Goal: Find specific page/section: Find specific page/section

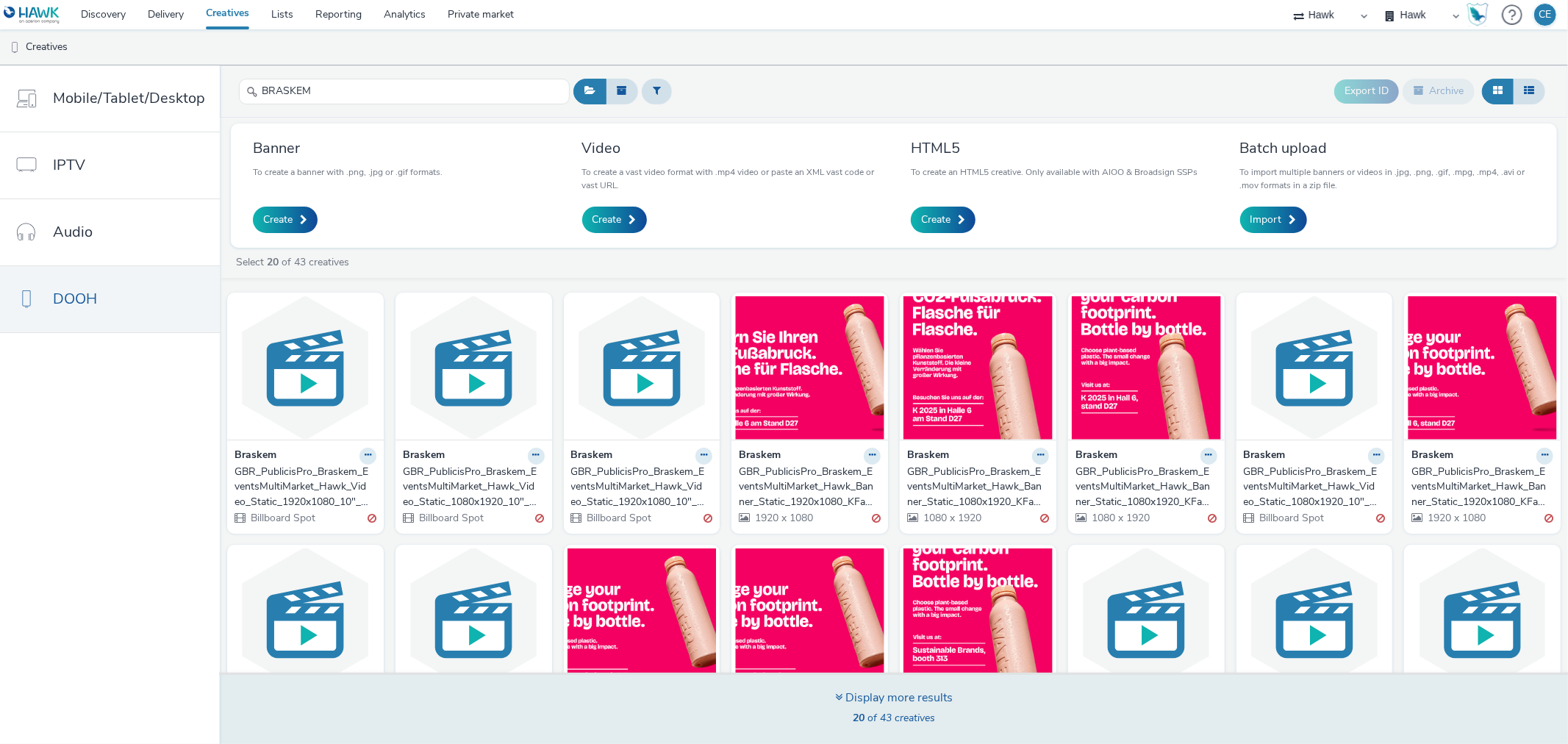
scroll to position [370, 0]
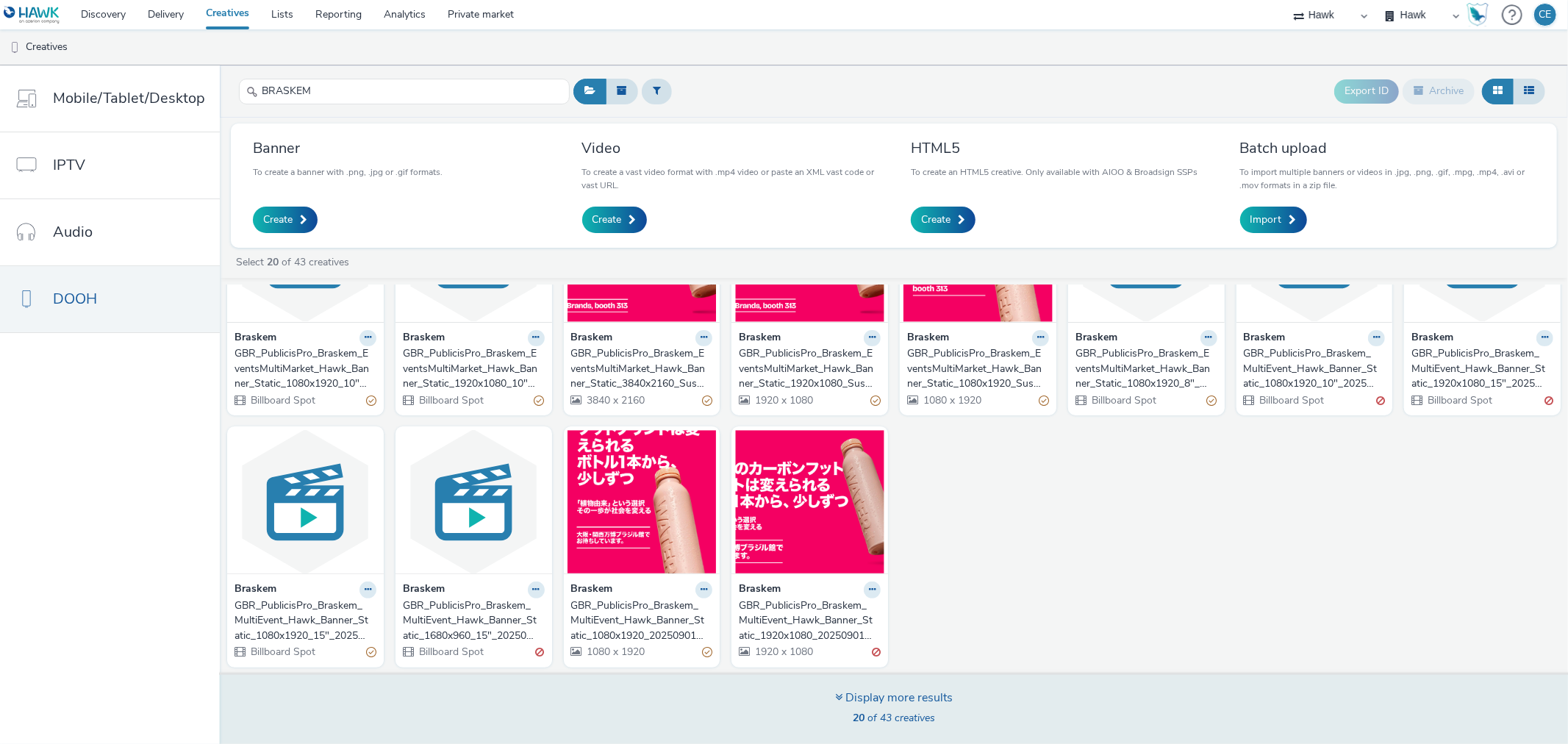
click at [760, 691] on div "Display more results 20 of 43 creatives" at bounding box center [893, 708] width 1358 height 71
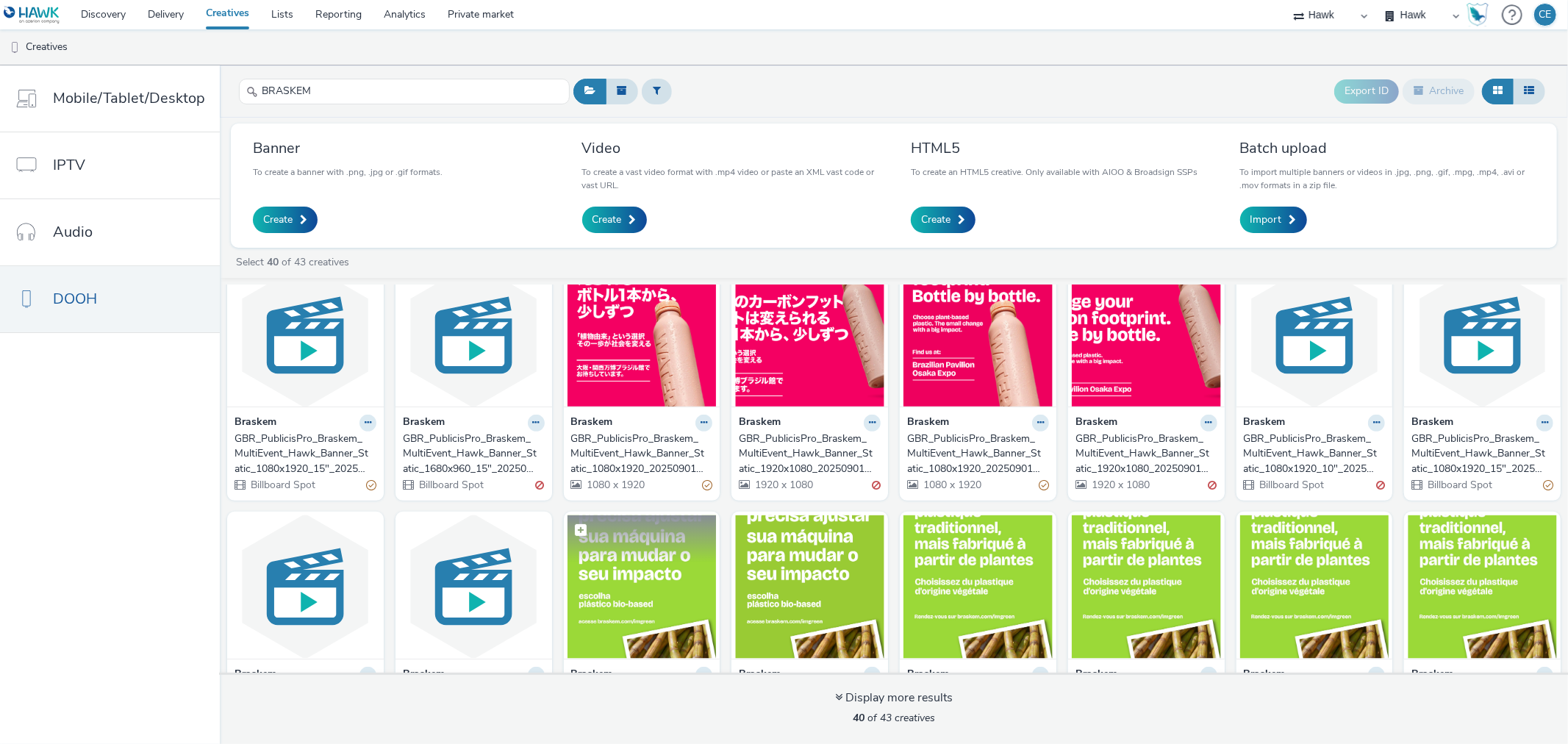
scroll to position [532, 0]
